Goal: Information Seeking & Learning: Learn about a topic

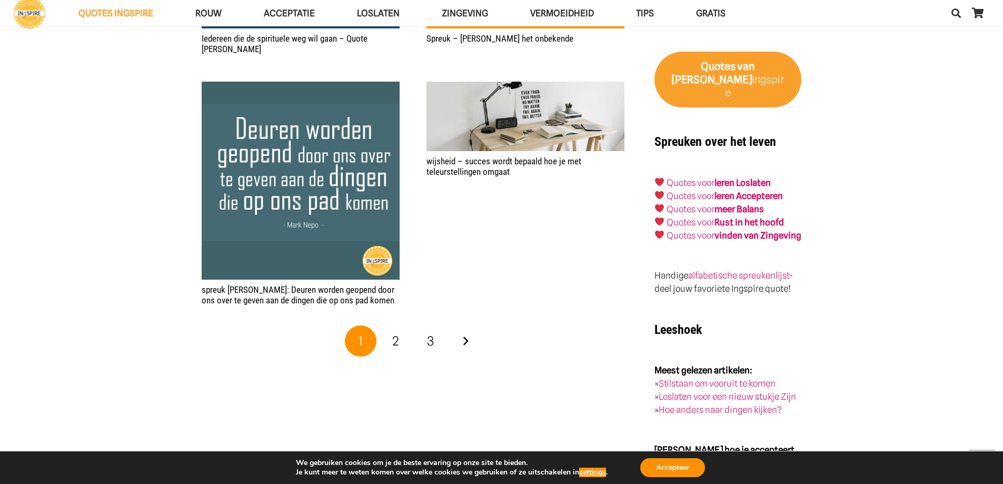
scroll to position [1737, 0]
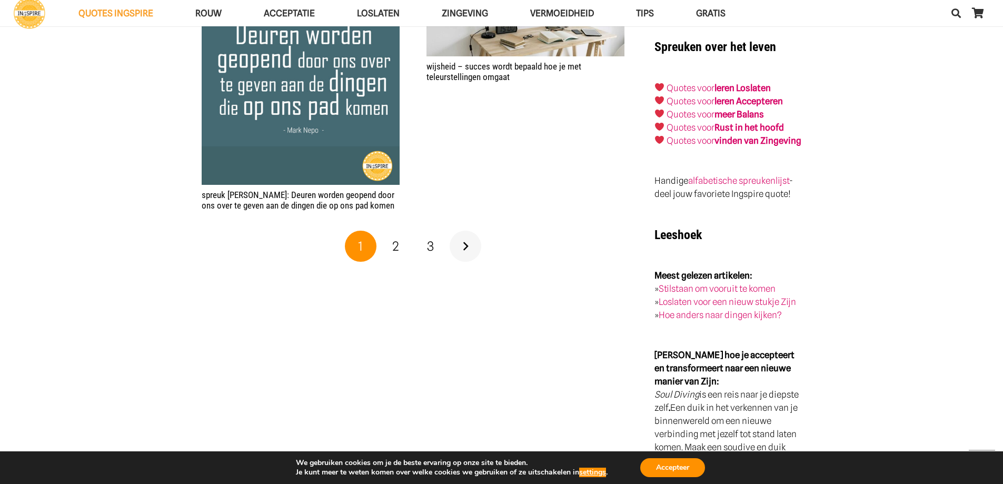
click at [467, 233] on link "Volgende" at bounding box center [465, 247] width 32 height 32
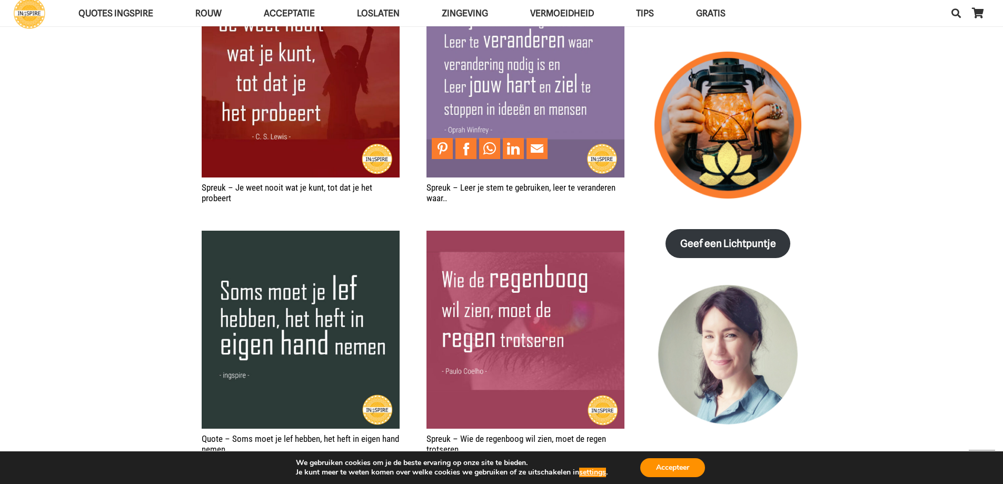
scroll to position [1263, 0]
